Goal: Information Seeking & Learning: Learn about a topic

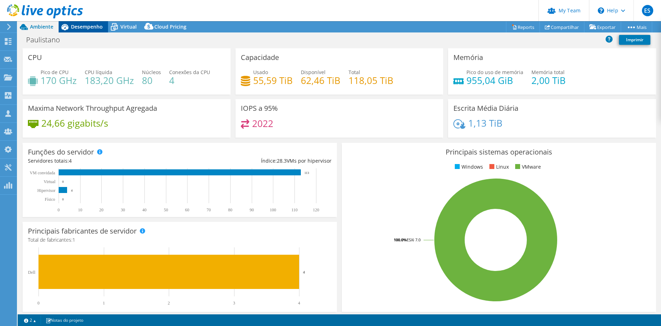
click at [84, 29] on span "Desempenho" at bounding box center [87, 26] width 32 height 7
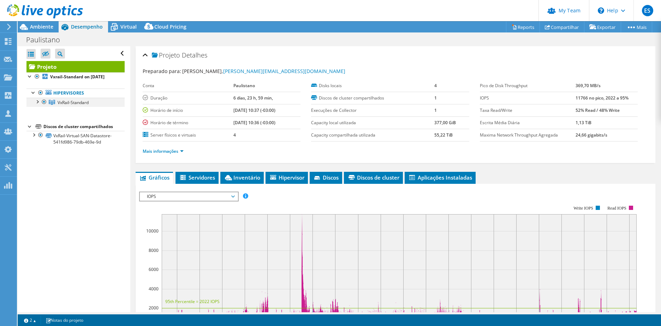
click at [36, 102] on div at bounding box center [37, 101] width 7 height 7
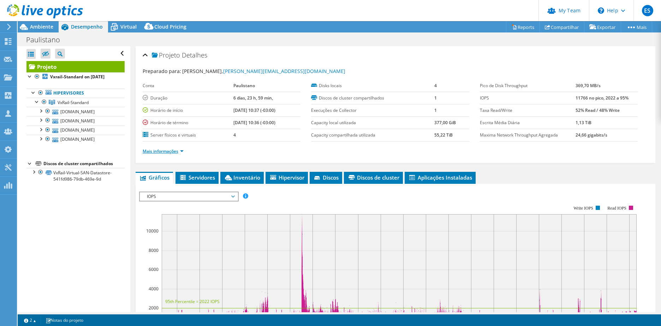
click at [179, 152] on link "Mais informações" at bounding box center [163, 151] width 41 height 6
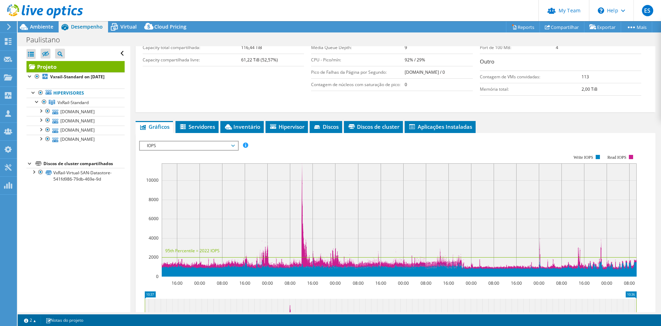
scroll to position [247, 0]
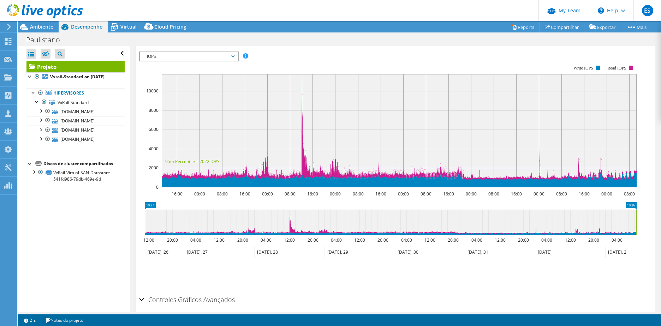
click at [43, 20] on div at bounding box center [41, 12] width 83 height 24
click at [43, 25] on span "Ambiente" at bounding box center [41, 26] width 23 height 7
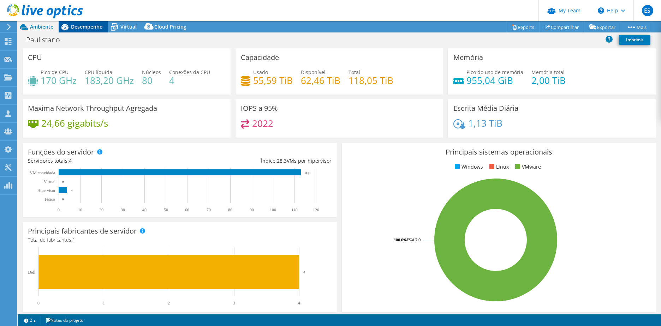
click at [87, 26] on span "Desempenho" at bounding box center [87, 26] width 32 height 7
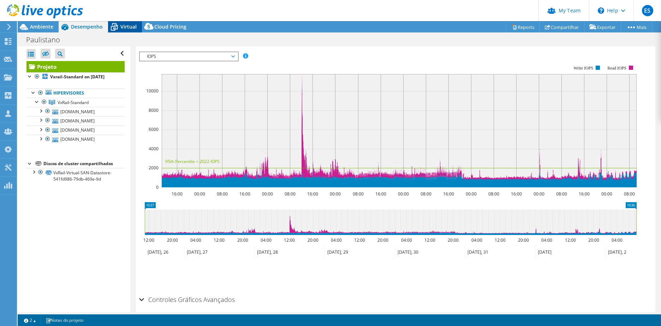
click at [128, 31] on div "Virtual" at bounding box center [125, 26] width 34 height 11
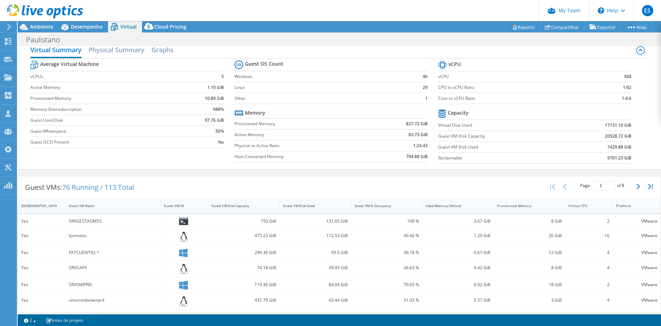
scroll to position [0, 0]
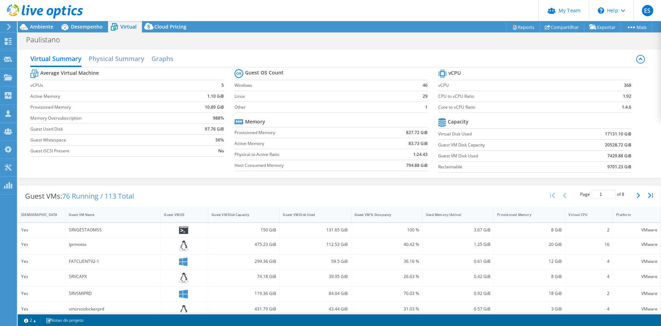
click at [82, 20] on div at bounding box center [41, 12] width 83 height 24
click at [80, 27] on span "Desempenho" at bounding box center [87, 26] width 32 height 7
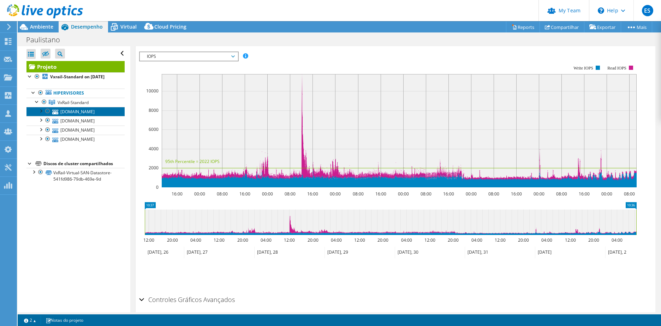
click at [67, 112] on link "[DOMAIN_NAME]" at bounding box center [75, 111] width 98 height 9
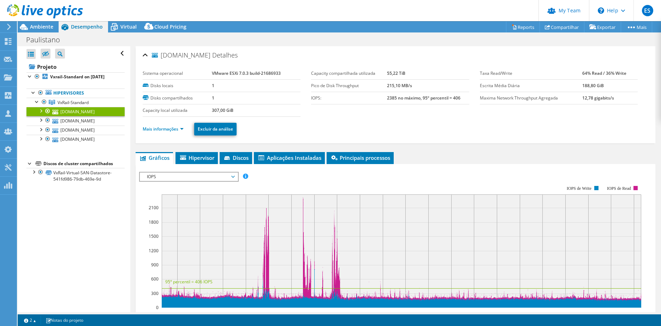
click at [177, 124] on ul "Mais informações Excluir da análise" at bounding box center [395, 128] width 505 height 14
click at [177, 127] on link "Mais informações" at bounding box center [163, 129] width 41 height 6
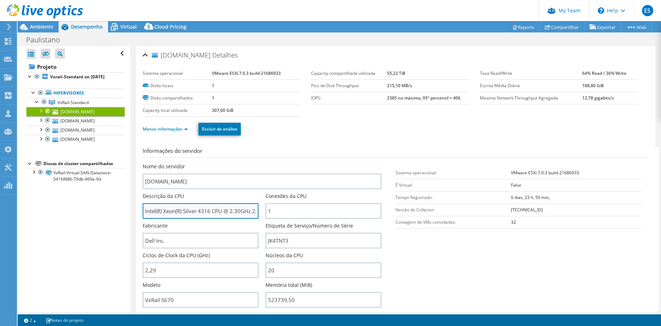
drag, startPoint x: 231, startPoint y: 213, endPoint x: 242, endPoint y: 213, distance: 10.9
click at [242, 213] on input "Intel(R) Xeon(R) Silver 4316 CPU @ 2.30GHz 229 GHz" at bounding box center [201, 211] width 116 height 16
click at [187, 205] on input "Intel(R) Xeon(R) Silver 4316 CPU @ 2.30GHz 229 GHz" at bounding box center [201, 211] width 116 height 16
drag, startPoint x: 255, startPoint y: 213, endPoint x: 216, endPoint y: 203, distance: 39.4
click at [299, 163] on div "Nome do servidor hostesx4.paulistano.org.br Descrição da CPU Intel(R) Xeon(R) S…" at bounding box center [266, 163] width 246 height 0
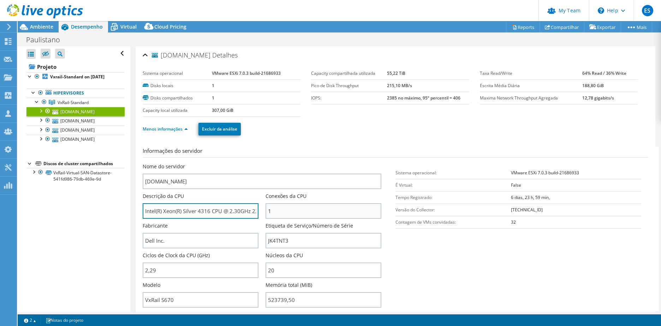
scroll to position [0, 18]
drag, startPoint x: 207, startPoint y: 207, endPoint x: 312, endPoint y: 215, distance: 105.9
click at [312, 163] on div "Nome do servidor hostesx4.paulistano.org.br Descrição da CPU Intel(R) Xeon(R) S…" at bounding box center [266, 163] width 246 height 0
click at [215, 210] on input "Intel(R) Xeon(R) Silver 4316 CPU @ 2.30GHz 229 GHz" at bounding box center [201, 211] width 116 height 16
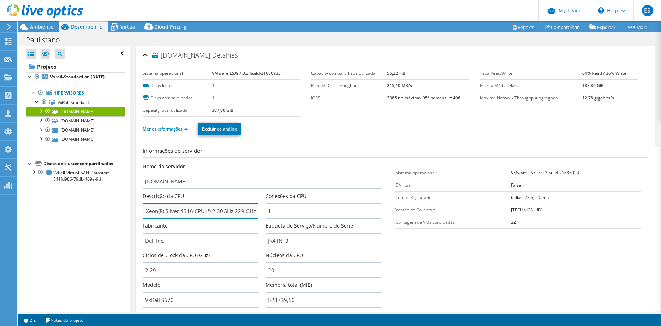
click at [215, 210] on input "Intel(R) Xeon(R) Silver 4316 CPU @ 2.30GHz 229 GHz" at bounding box center [201, 211] width 116 height 16
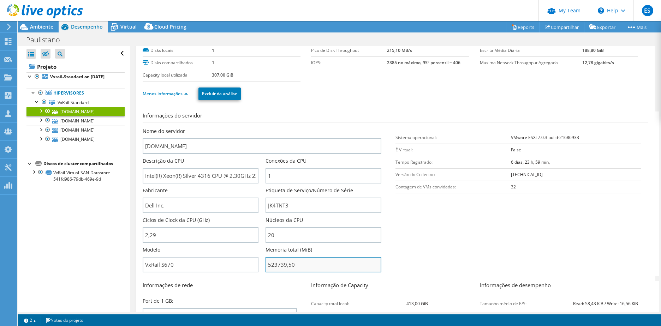
click at [270, 265] on input "523739,50" at bounding box center [323, 265] width 116 height 16
drag, startPoint x: 273, startPoint y: 265, endPoint x: 287, endPoint y: 265, distance: 14.5
click at [287, 265] on input "523739,50" at bounding box center [323, 265] width 116 height 16
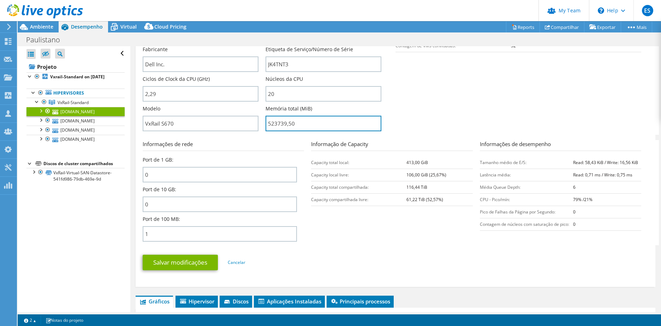
scroll to position [0, 0]
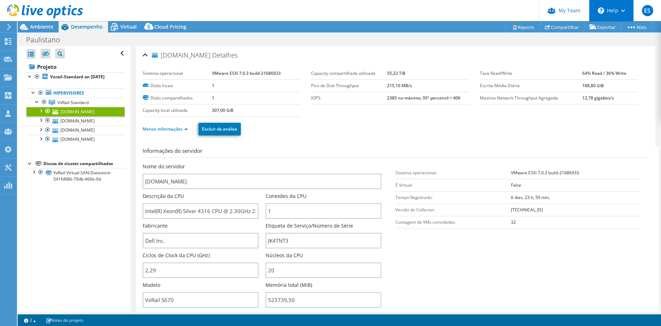
type input "52373950"
click at [132, 25] on div "Virtual" at bounding box center [125, 26] width 34 height 11
